Goal: Task Accomplishment & Management: Complete application form

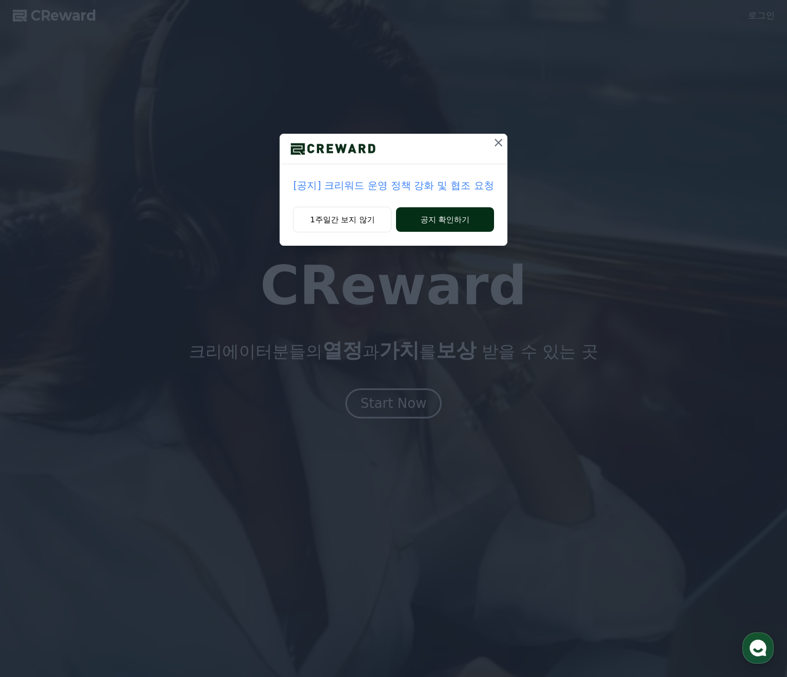
click at [439, 225] on button "공지 확인하기" at bounding box center [444, 219] width 97 height 25
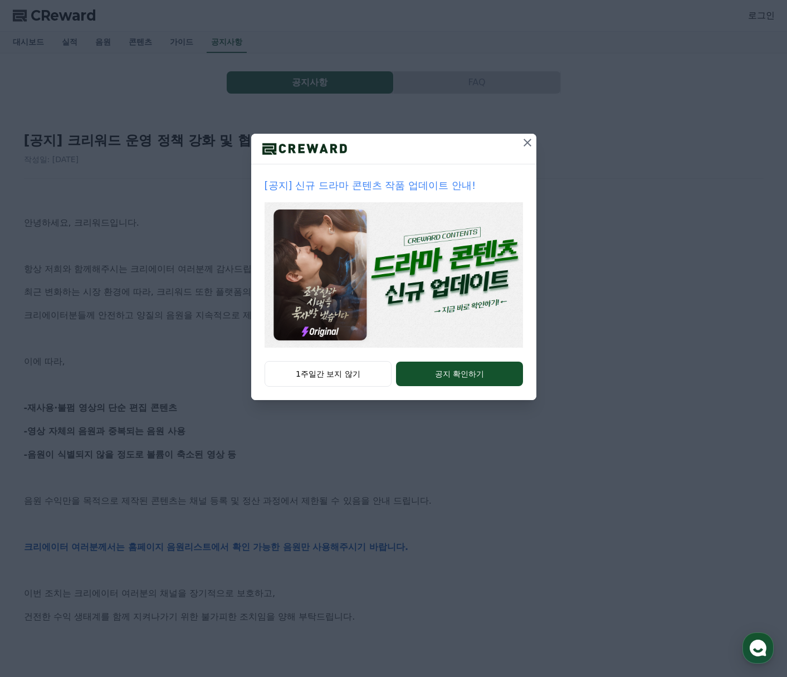
click at [528, 143] on icon at bounding box center [528, 143] width 8 height 8
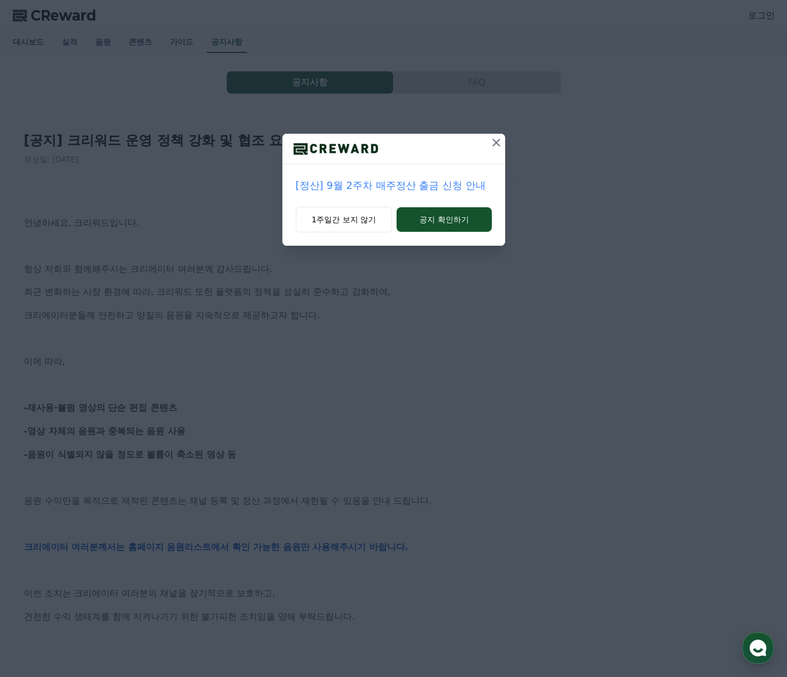
click at [499, 138] on icon at bounding box center [496, 142] width 13 height 13
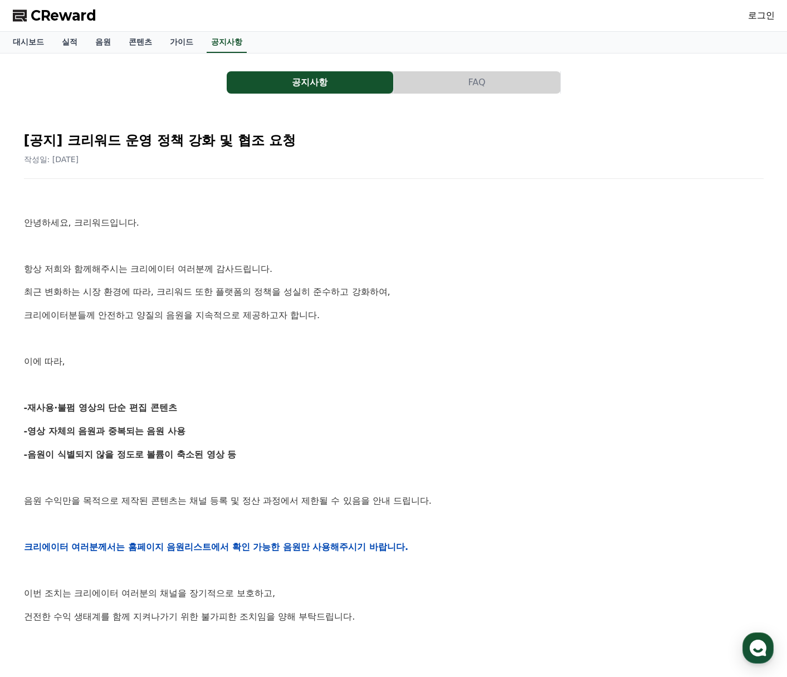
click at [72, 14] on span "CReward" at bounding box center [64, 16] width 66 height 18
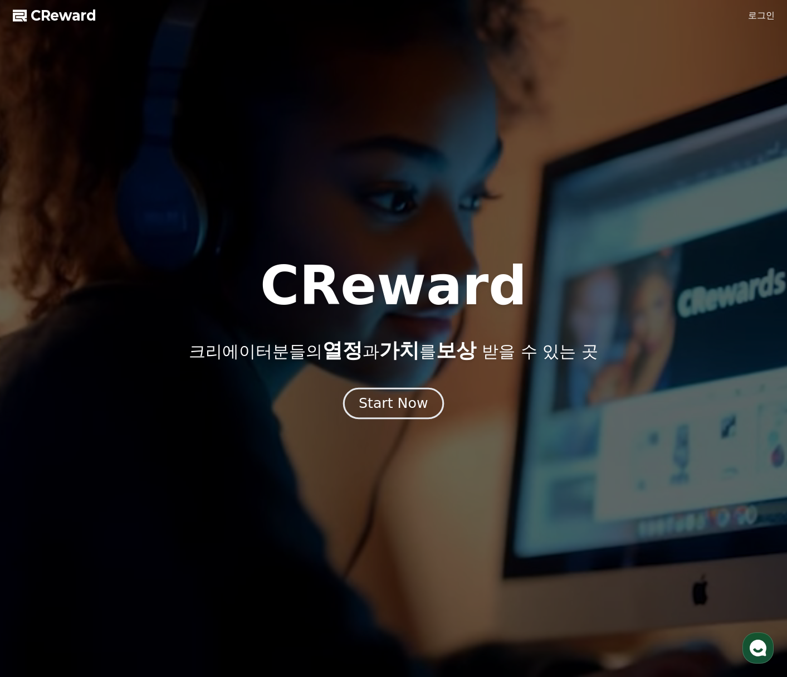
click at [389, 408] on div "Start Now" at bounding box center [393, 403] width 69 height 19
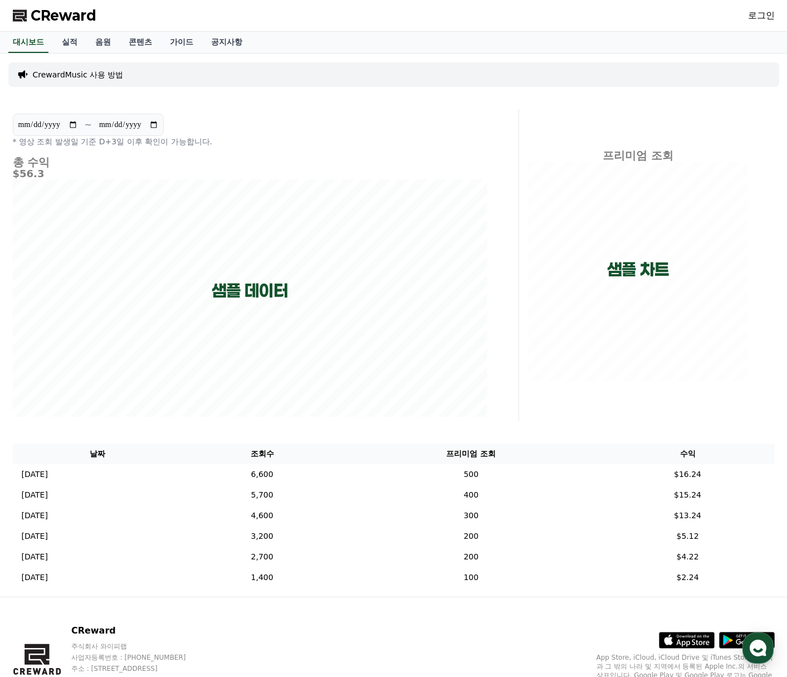
click at [747, 15] on div "CReward 로그인" at bounding box center [394, 15] width 780 height 31
click at [762, 16] on link "로그인" at bounding box center [761, 15] width 27 height 13
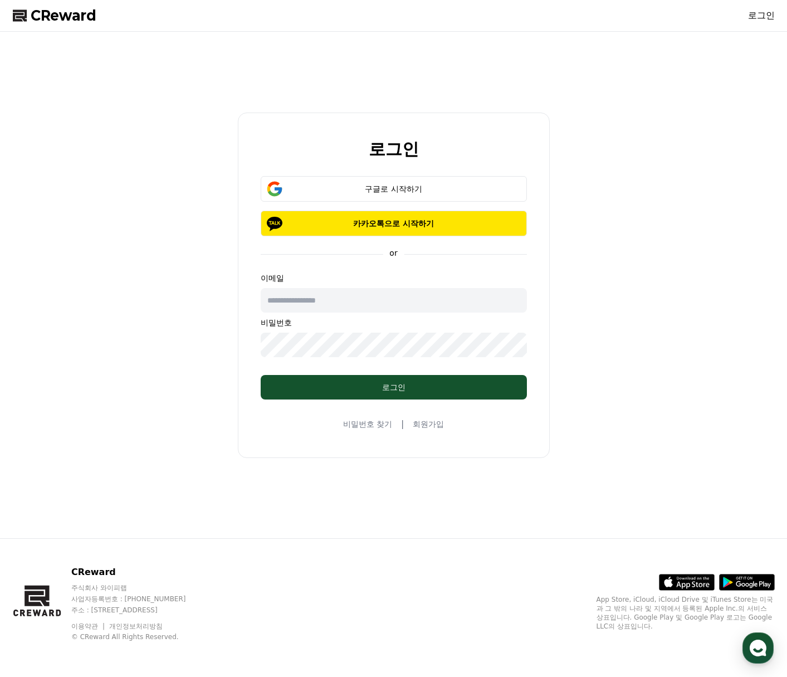
click at [427, 423] on link "회원가입" at bounding box center [428, 423] width 31 height 11
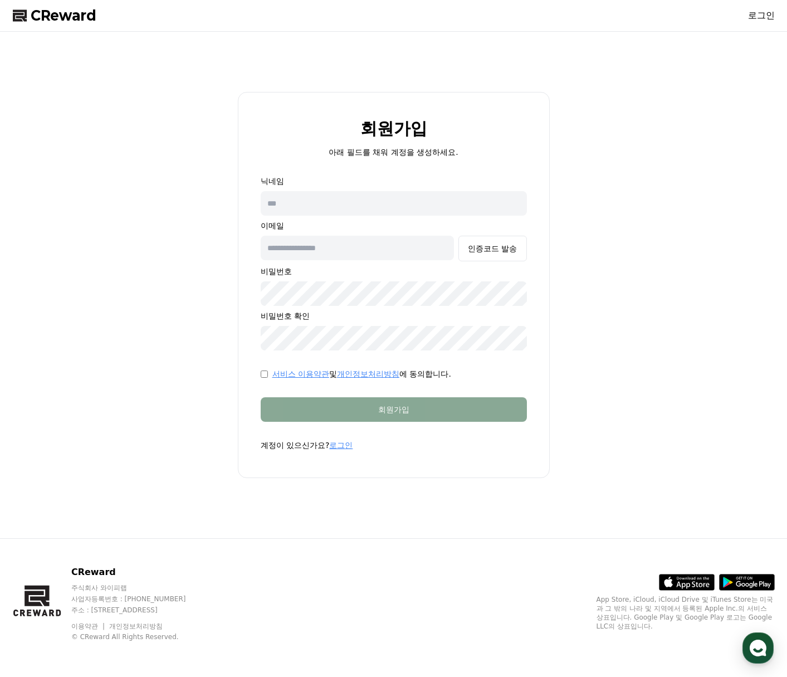
click at [328, 201] on input "text" at bounding box center [394, 203] width 266 height 25
type input "*"
type input "*******"
type input "**********"
click at [485, 250] on div "인증코드 발송" at bounding box center [492, 248] width 49 height 11
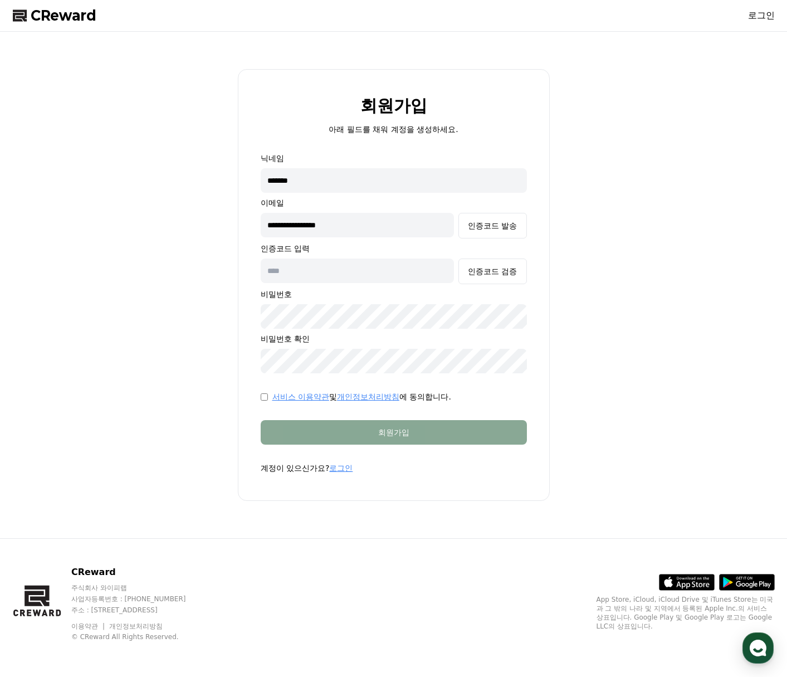
click at [366, 279] on input "text" at bounding box center [358, 271] width 194 height 25
type input "******"
click at [507, 276] on div "인증코드 검증" at bounding box center [492, 271] width 49 height 11
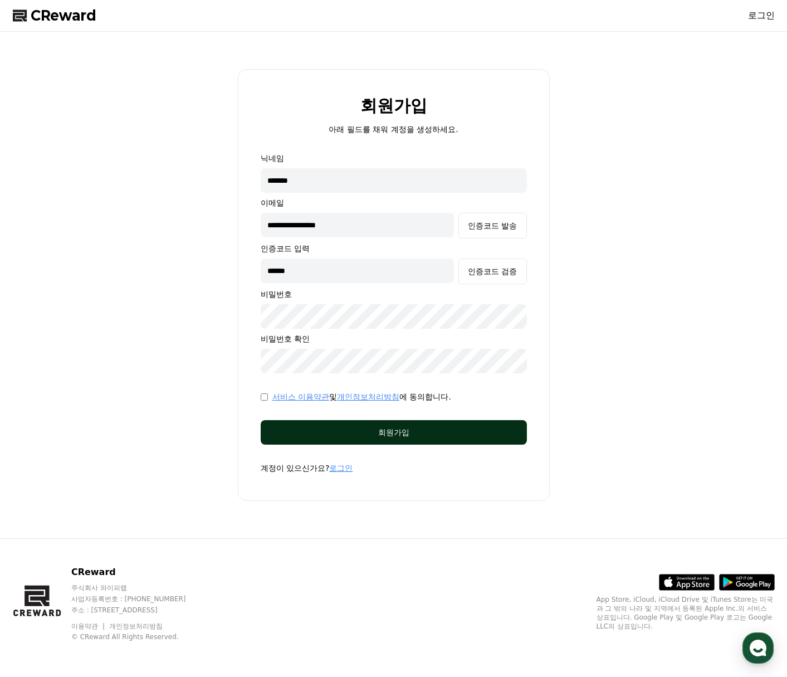
click at [407, 440] on button "회원가입" at bounding box center [394, 432] width 266 height 25
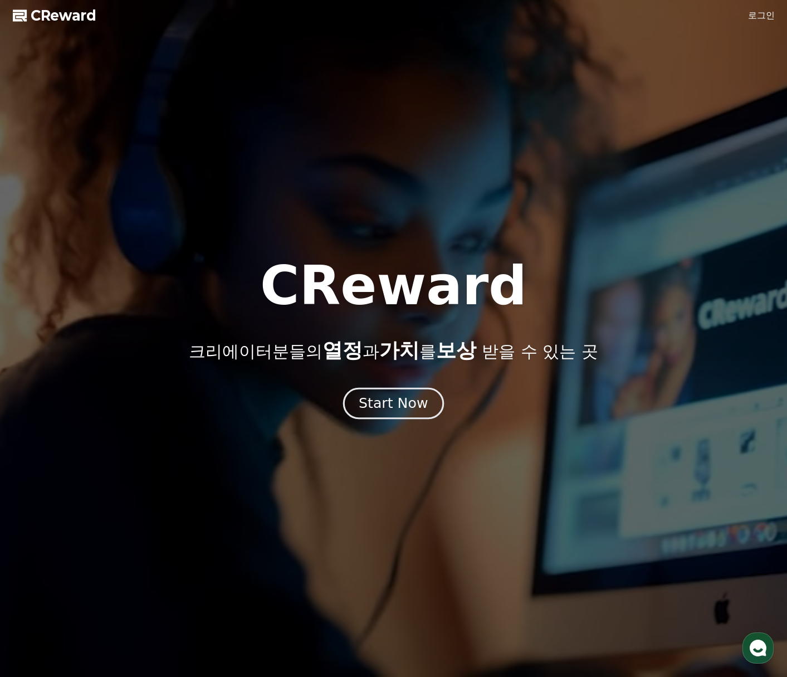
click at [387, 403] on div "Start Now" at bounding box center [393, 403] width 69 height 19
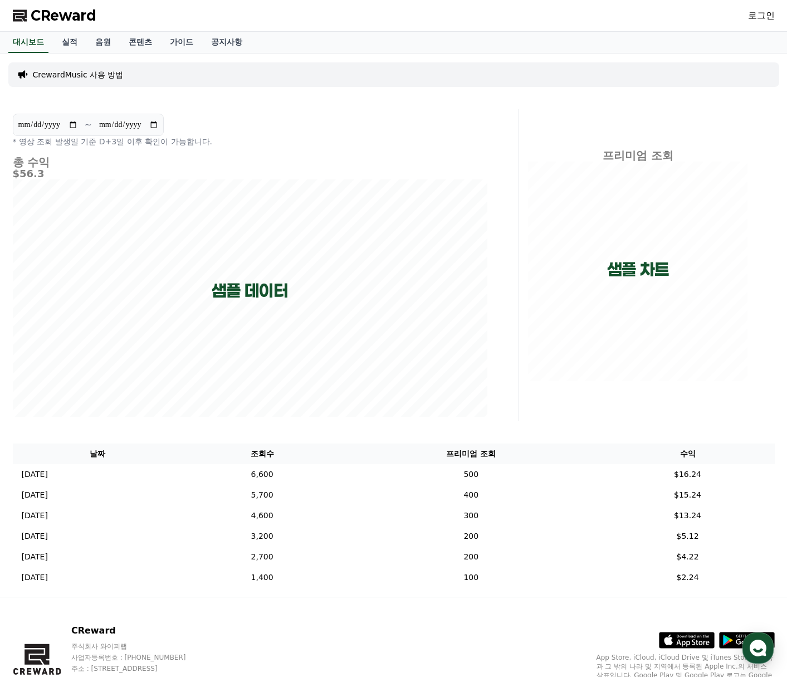
click at [758, 15] on link "로그인" at bounding box center [761, 15] width 27 height 13
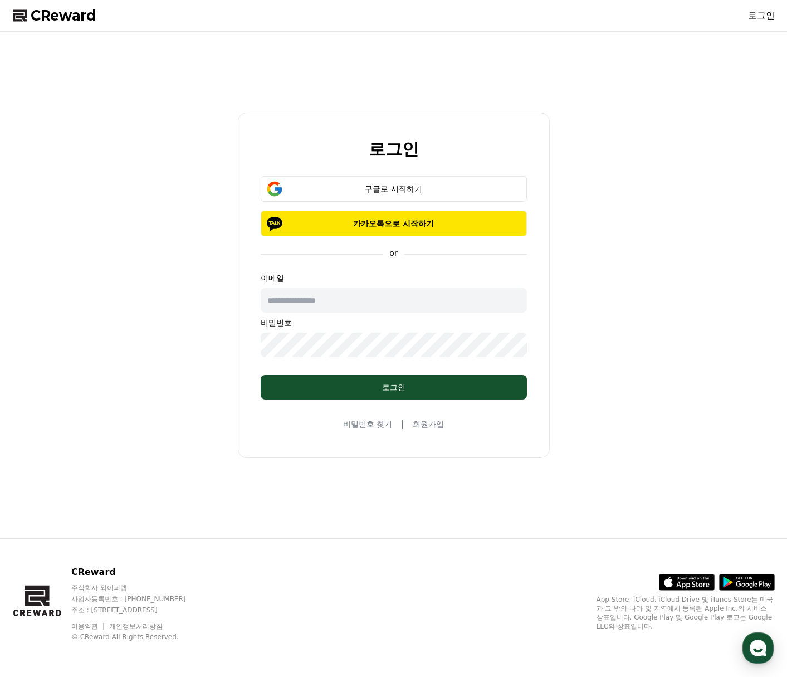
click at [318, 303] on input "text" at bounding box center [394, 300] width 266 height 25
type input "**********"
click at [373, 387] on div "로그인" at bounding box center [394, 387] width 222 height 11
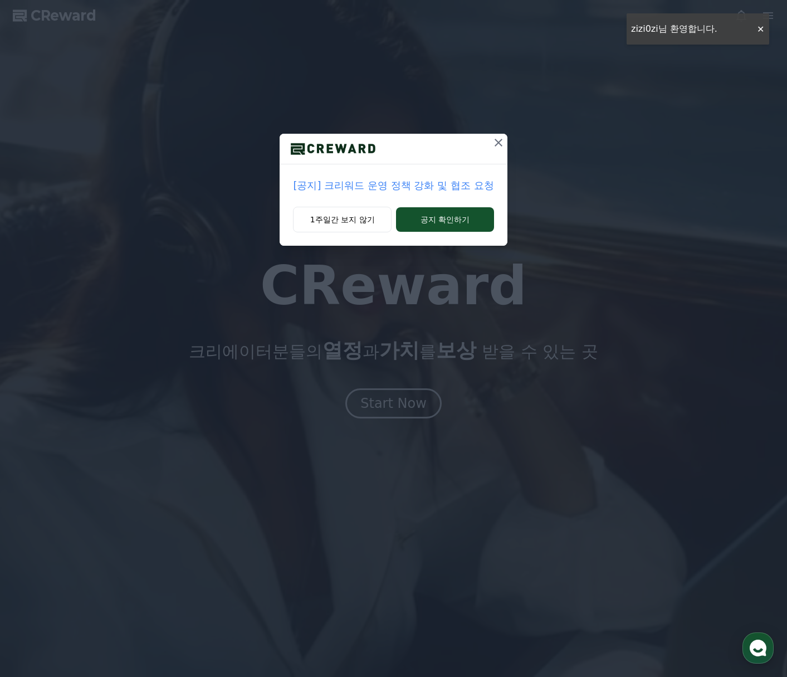
click at [501, 143] on icon at bounding box center [498, 142] width 13 height 13
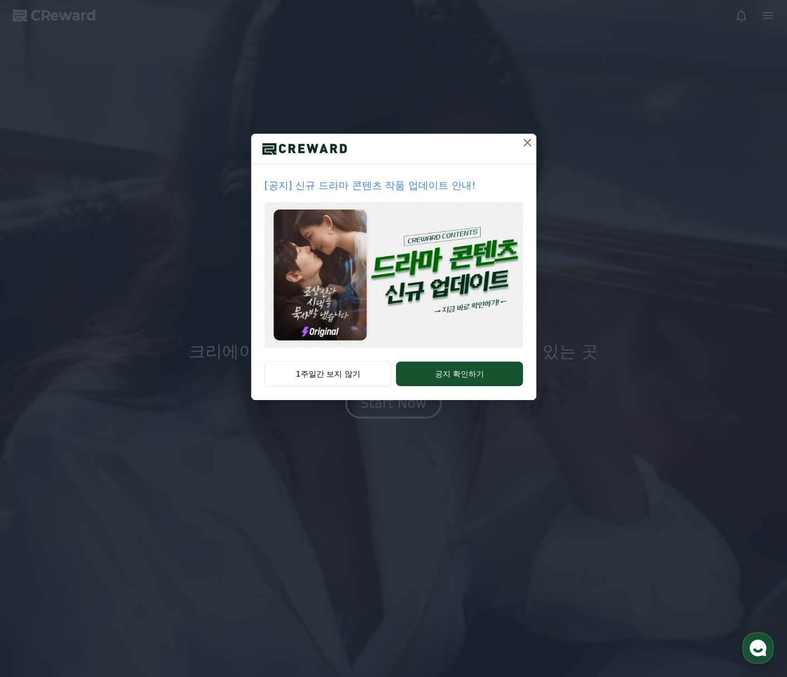
click at [524, 143] on icon at bounding box center [527, 142] width 13 height 13
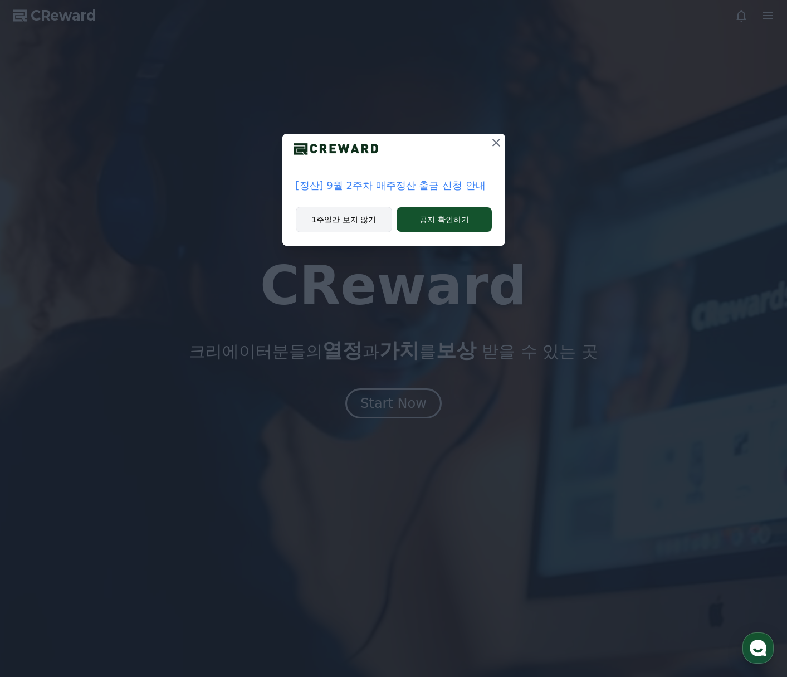
click at [351, 220] on button "1주일간 보지 않기" at bounding box center [344, 220] width 97 height 26
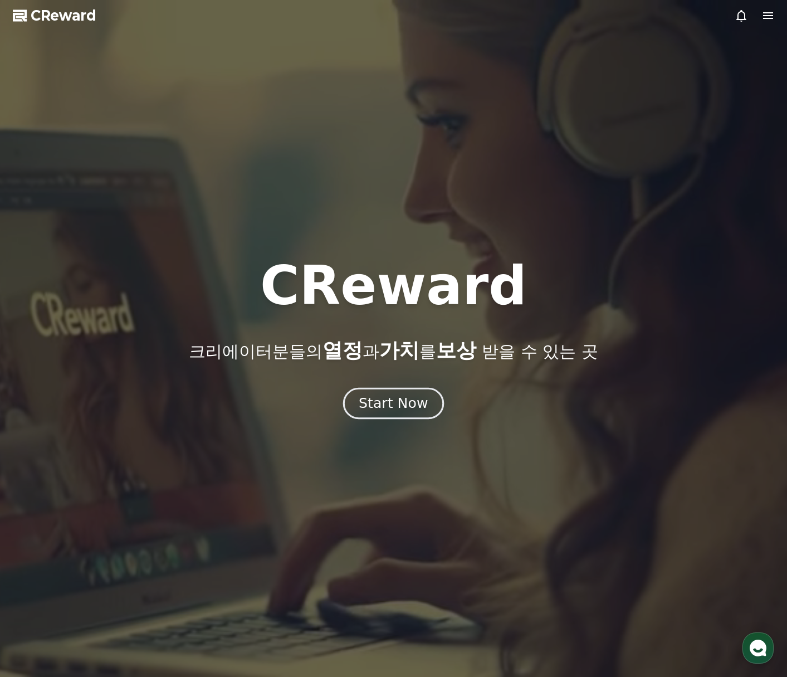
click at [388, 415] on button "Start Now" at bounding box center [393, 403] width 101 height 32
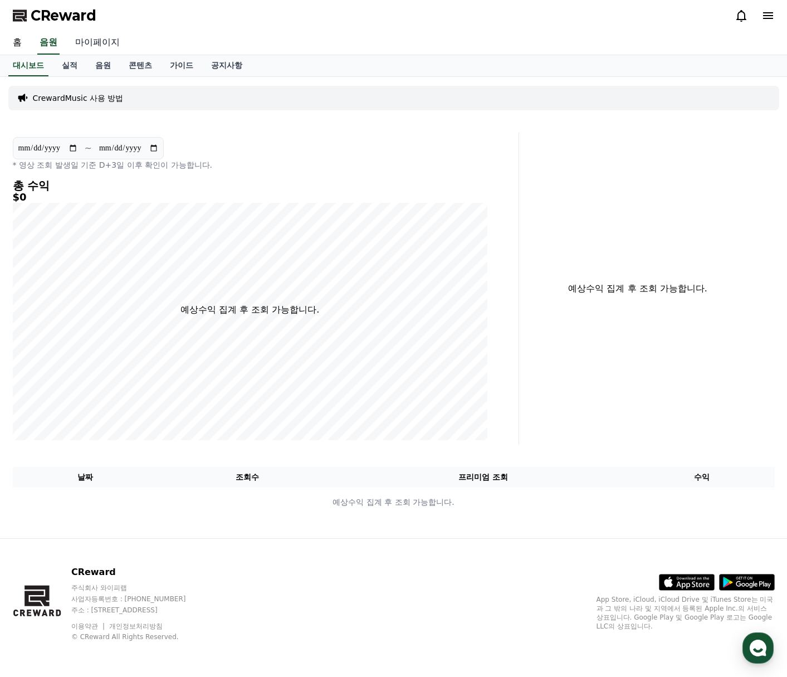
click at [95, 46] on link "마이페이지" at bounding box center [97, 42] width 62 height 23
select select "**********"
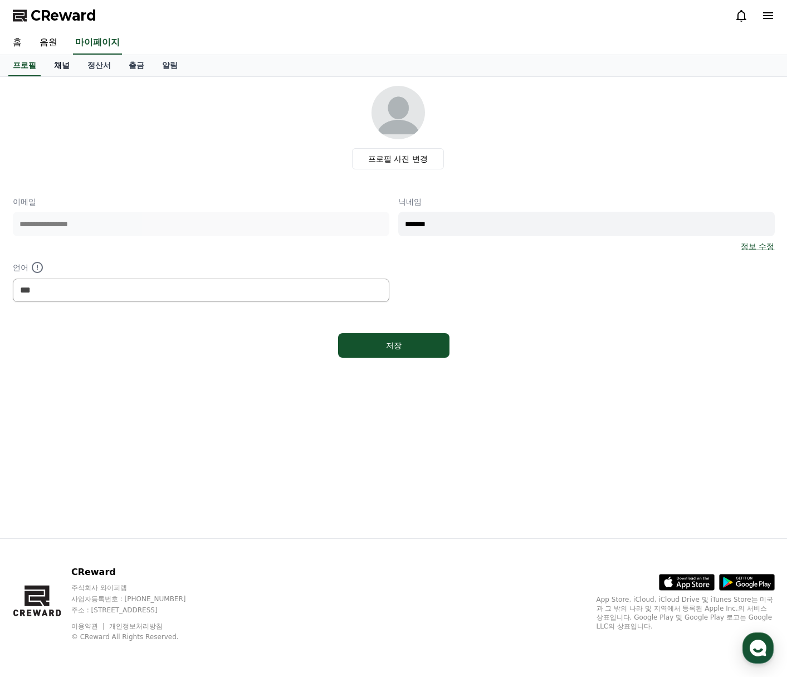
click at [63, 63] on link "채널" at bounding box center [61, 65] width 33 height 21
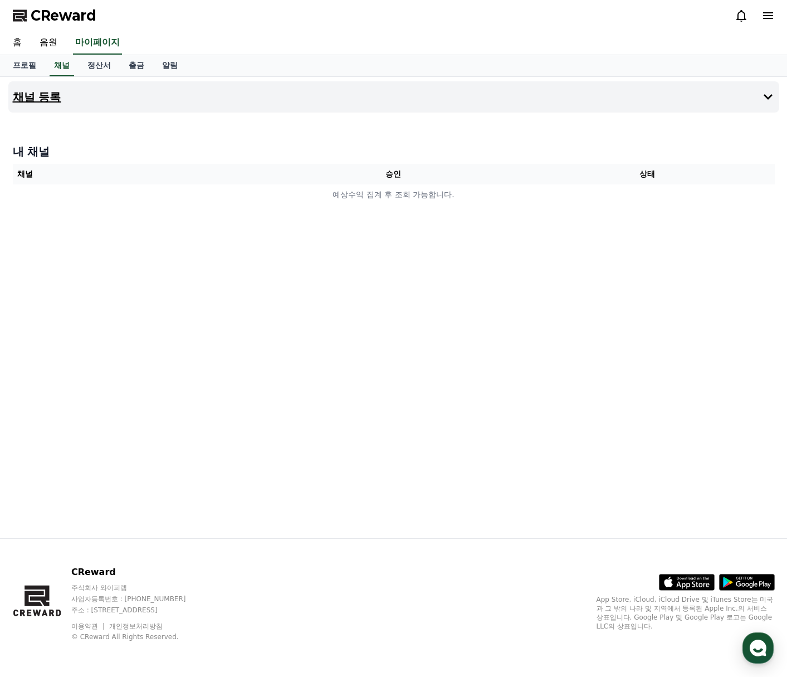
click at [760, 97] on button "채널 등록" at bounding box center [393, 96] width 771 height 31
